Goal: Understand process/instructions

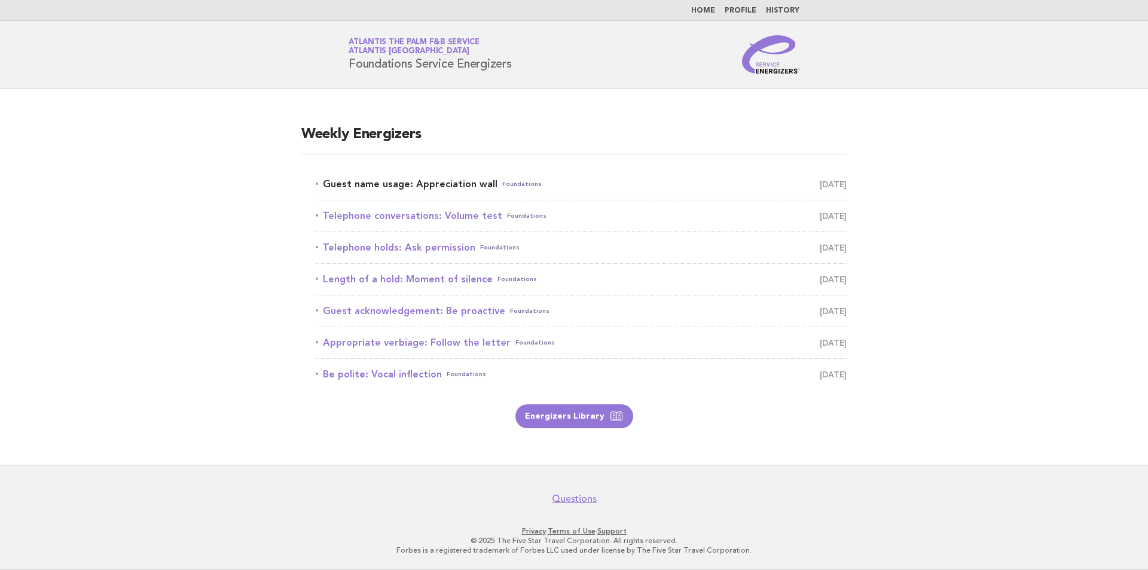
click at [473, 183] on link "Guest name usage: Appreciation wall Foundations August 18" at bounding box center [581, 184] width 531 height 17
click at [472, 183] on link "Guest name usage: Appreciation wall Foundations August 18" at bounding box center [581, 184] width 531 height 17
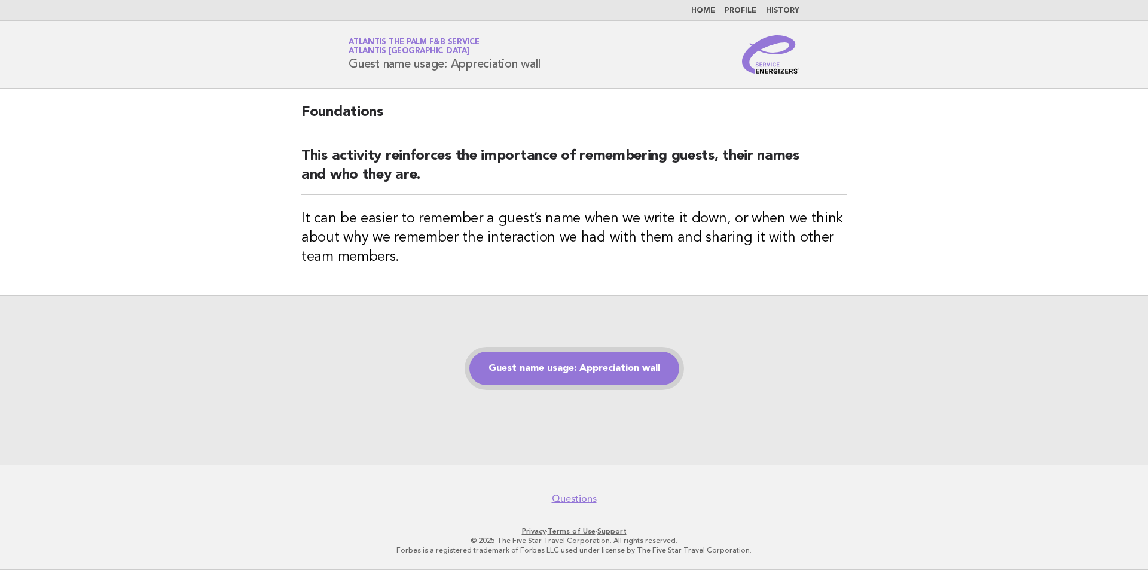
click at [616, 376] on link "Guest name usage: Appreciation wall" at bounding box center [575, 368] width 210 height 33
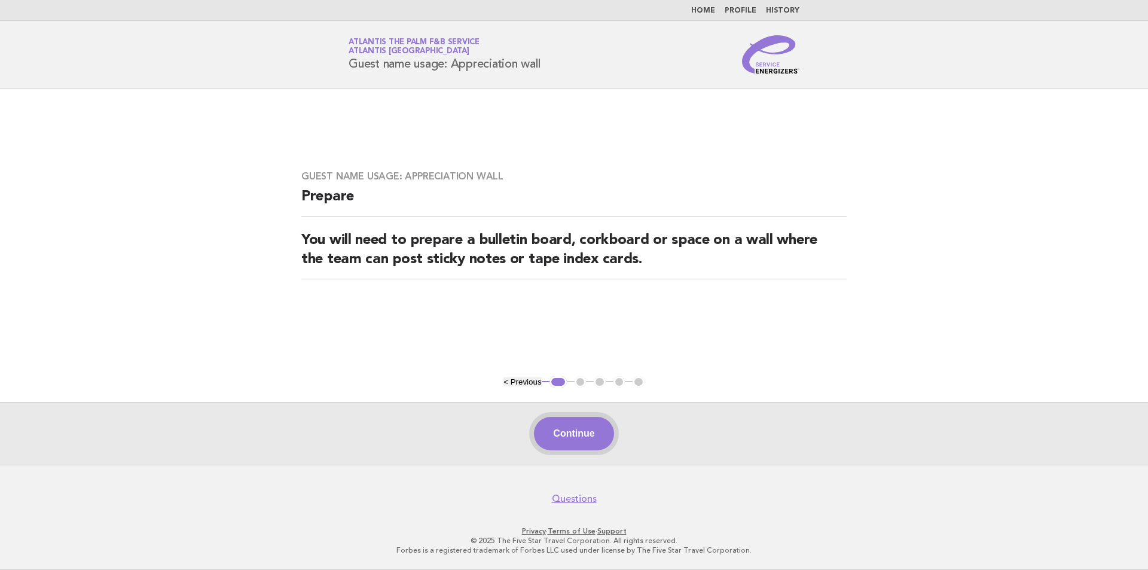
click at [584, 430] on button "Continue" at bounding box center [574, 433] width 80 height 33
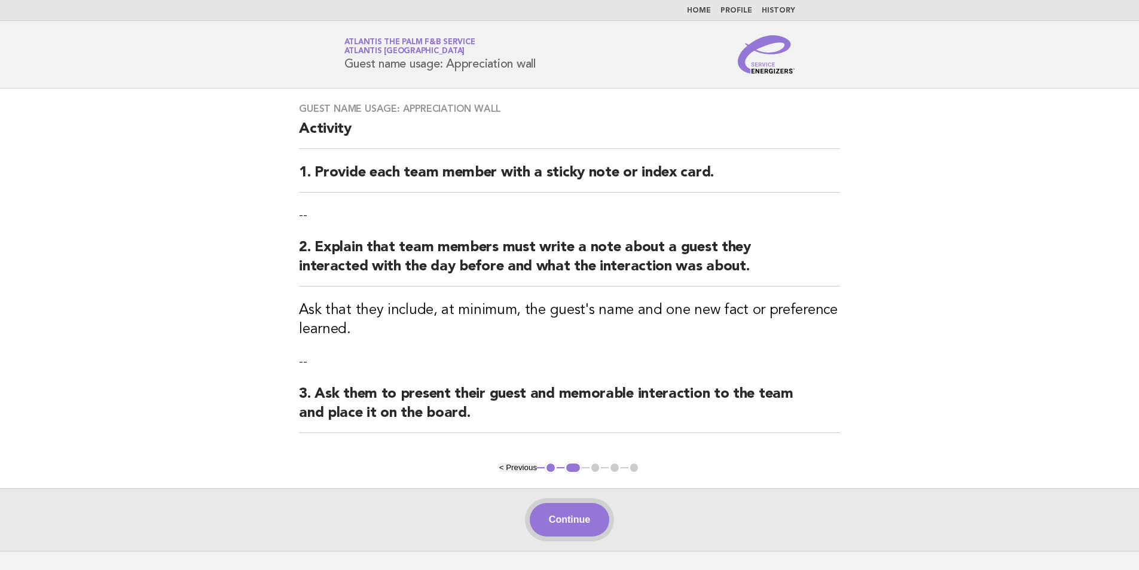
click at [580, 511] on button "Continue" at bounding box center [570, 519] width 80 height 33
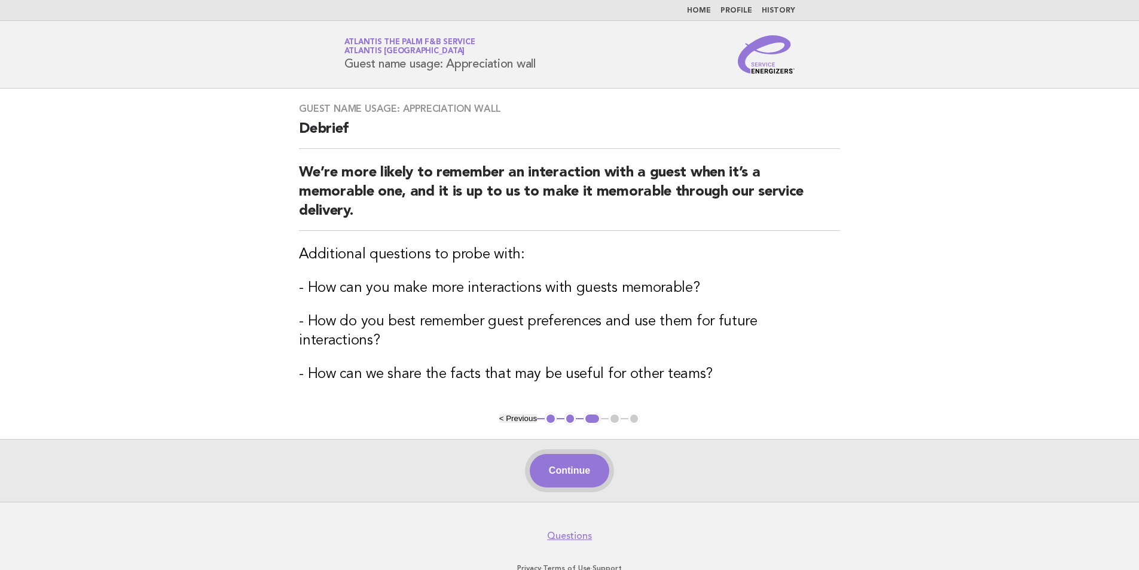
click at [576, 454] on button "Continue" at bounding box center [570, 470] width 80 height 33
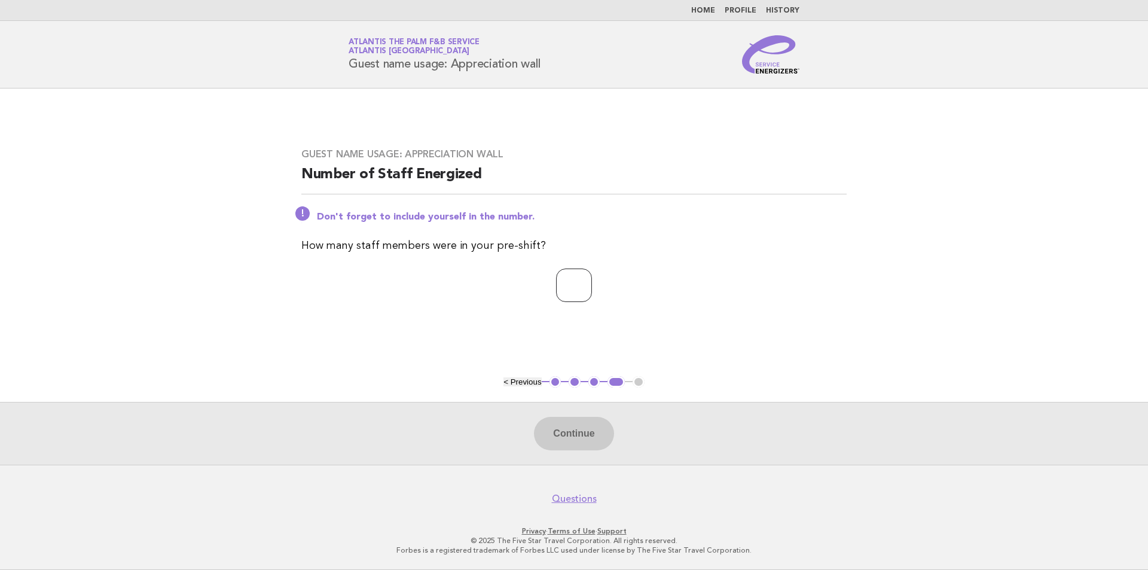
type input "*"
click at [592, 285] on input "*" at bounding box center [574, 285] width 36 height 33
click at [573, 284] on input "*" at bounding box center [574, 285] width 36 height 33
type input "**"
click at [584, 433] on button "Continue" at bounding box center [574, 433] width 80 height 33
